Goal: Information Seeking & Learning: Compare options

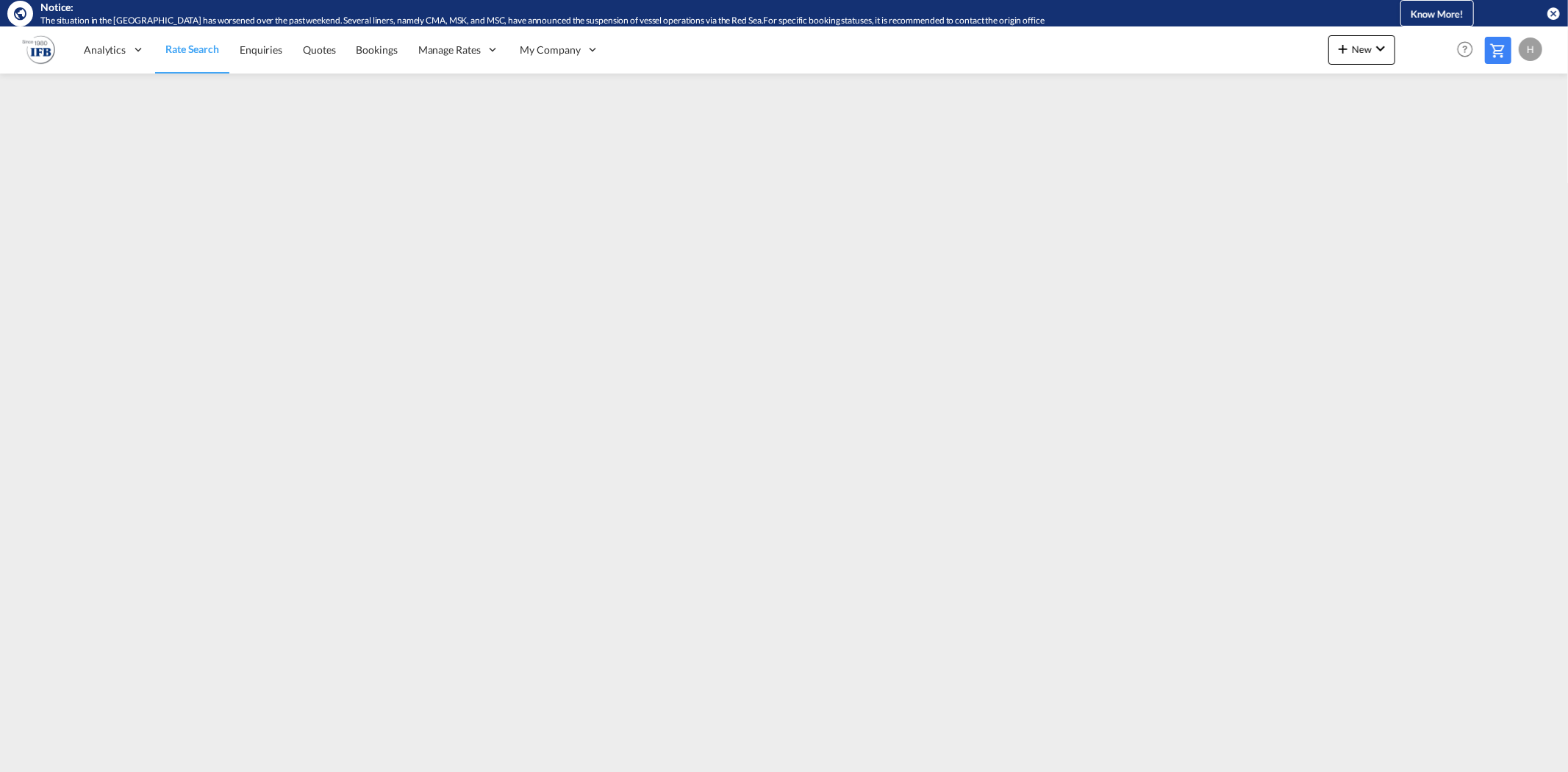
click at [197, 49] on span "Rate Search" at bounding box center [192, 48] width 53 height 12
